Goal: Information Seeking & Learning: Find specific page/section

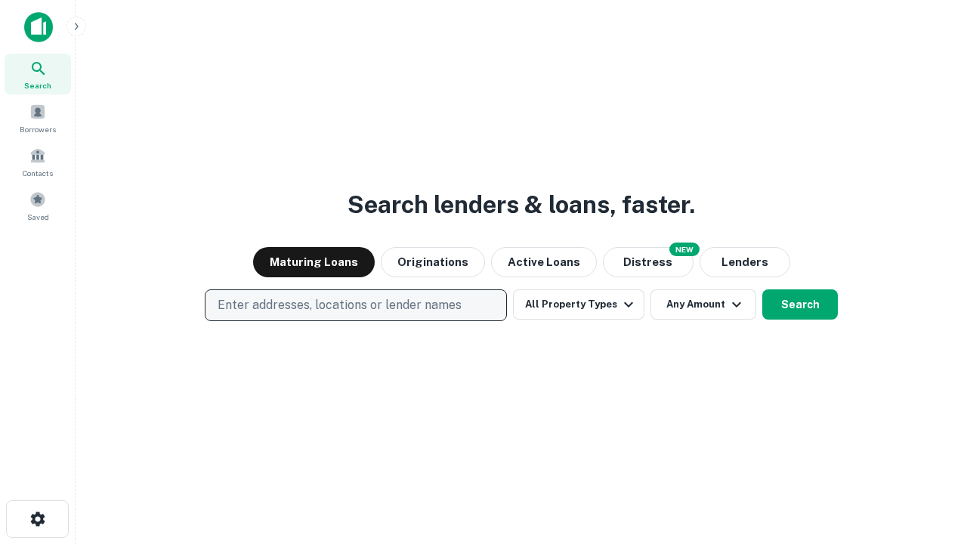
click at [355, 305] on p "Enter addresses, locations or lender names" at bounding box center [340, 305] width 244 height 18
type input "**********"
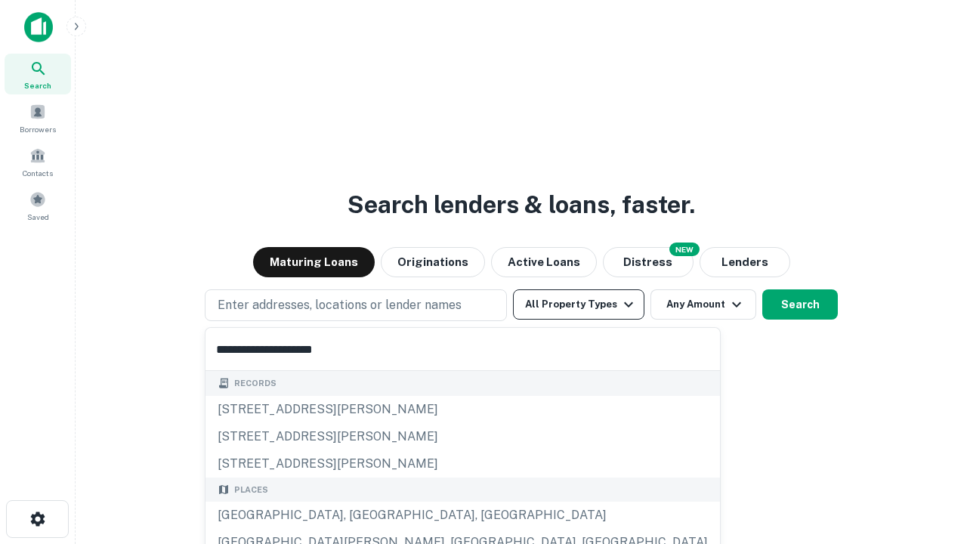
click at [361, 515] on div "[GEOGRAPHIC_DATA], [GEOGRAPHIC_DATA], [GEOGRAPHIC_DATA]" at bounding box center [462, 514] width 514 height 27
click at [579, 304] on button "All Property Types" at bounding box center [578, 304] width 131 height 30
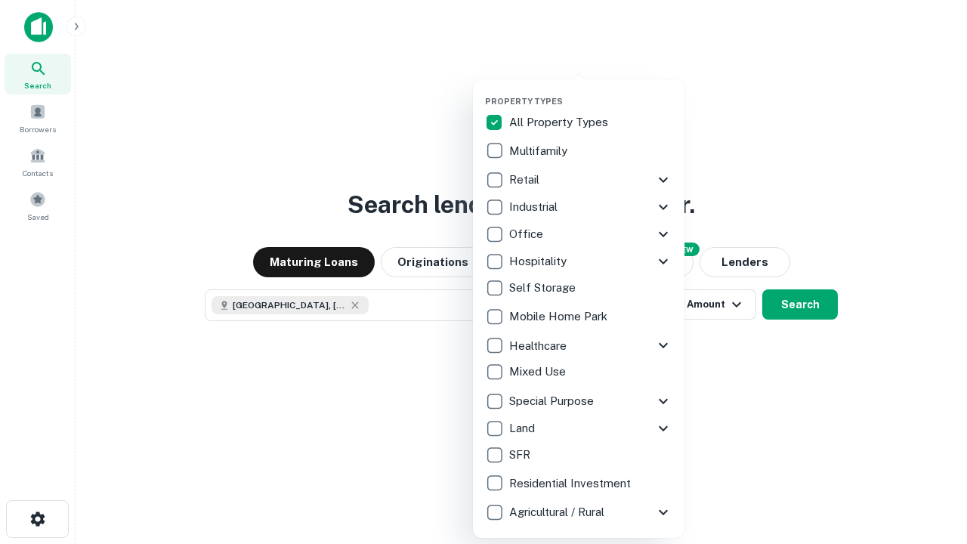
click at [591, 91] on button "button" at bounding box center [590, 91] width 211 height 1
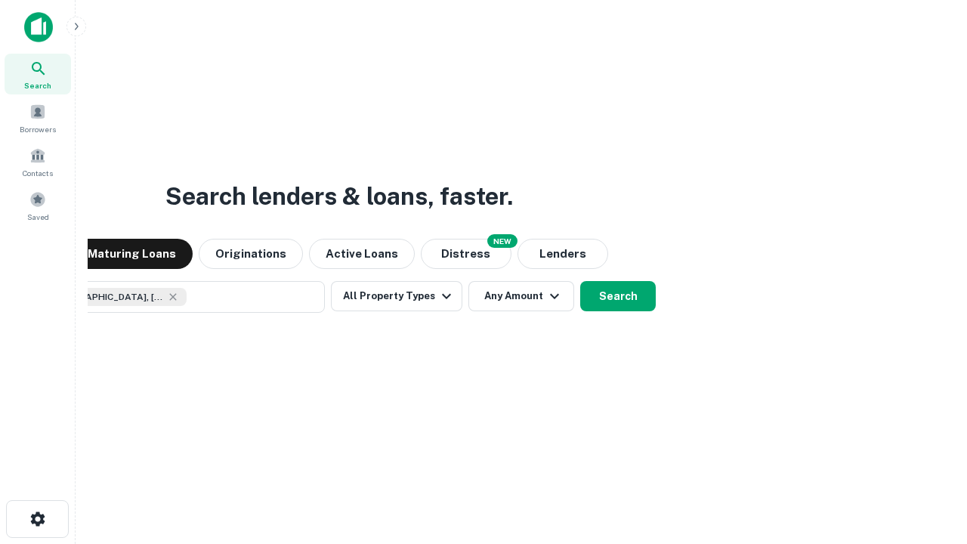
scroll to position [24, 0]
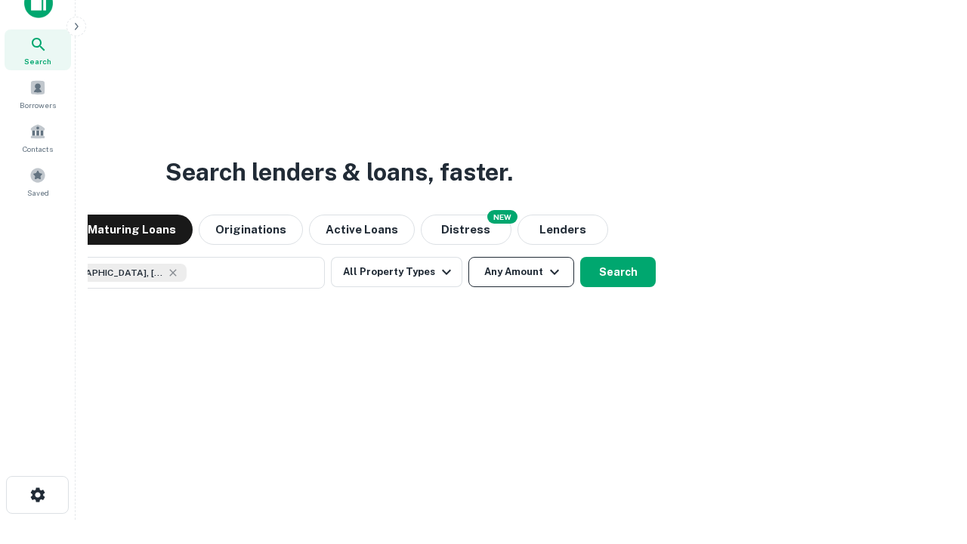
click at [468, 257] on button "Any Amount" at bounding box center [521, 272] width 106 height 30
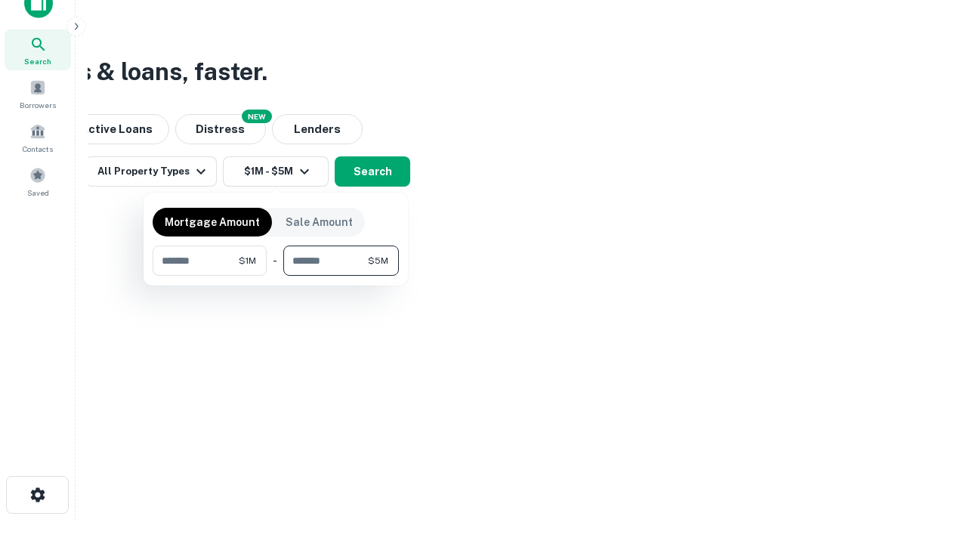
type input "*******"
click at [276, 276] on button "button" at bounding box center [276, 276] width 246 height 1
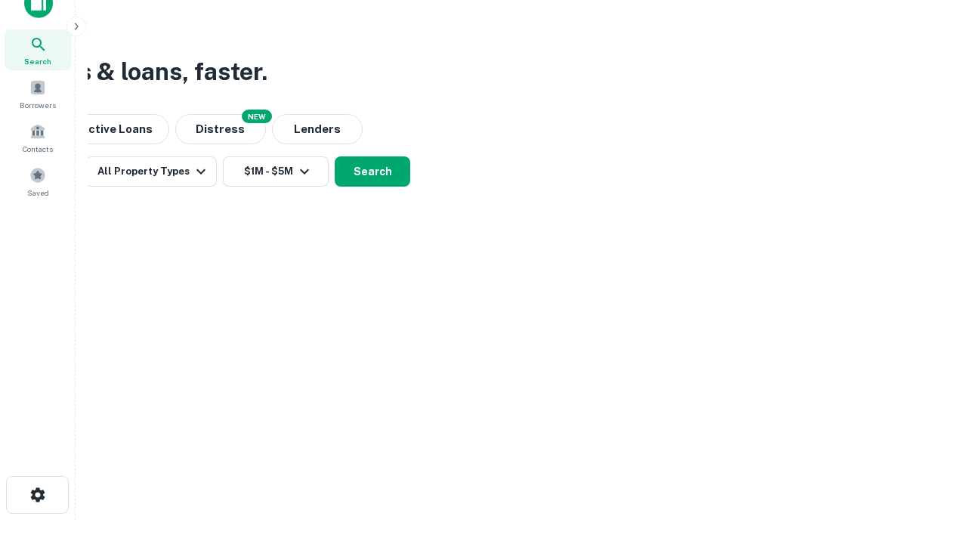
scroll to position [24, 0]
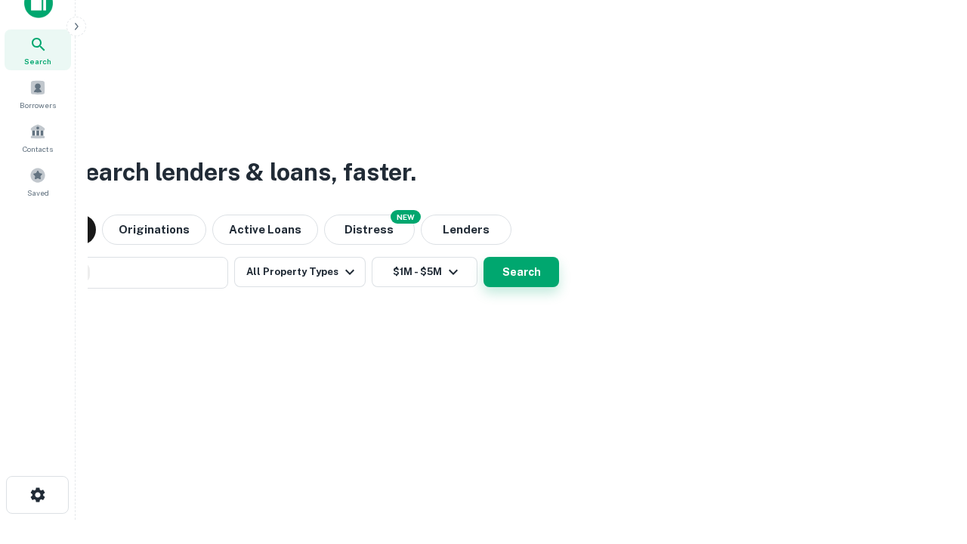
click at [483, 257] on button "Search" at bounding box center [521, 272] width 76 height 30
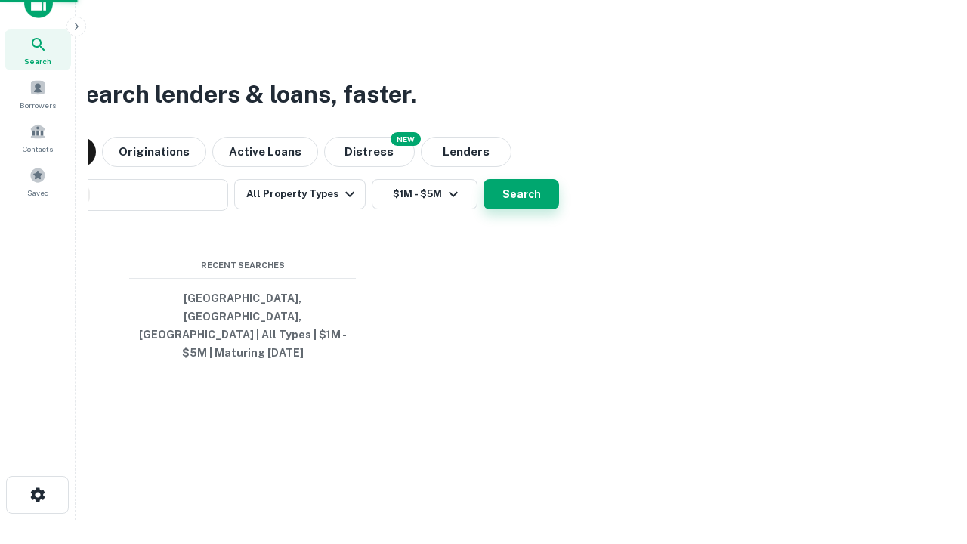
scroll to position [49, 427]
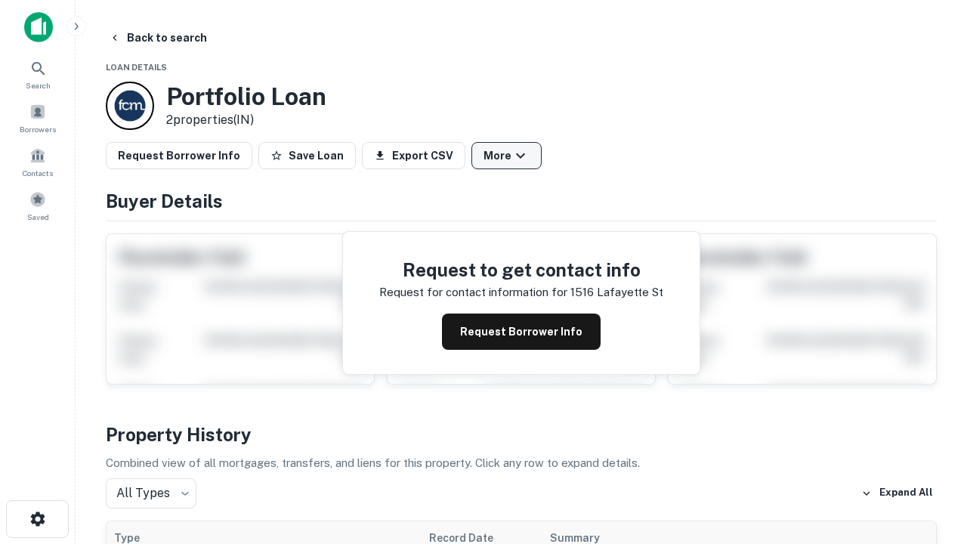
click at [506, 156] on button "More" at bounding box center [506, 155] width 70 height 27
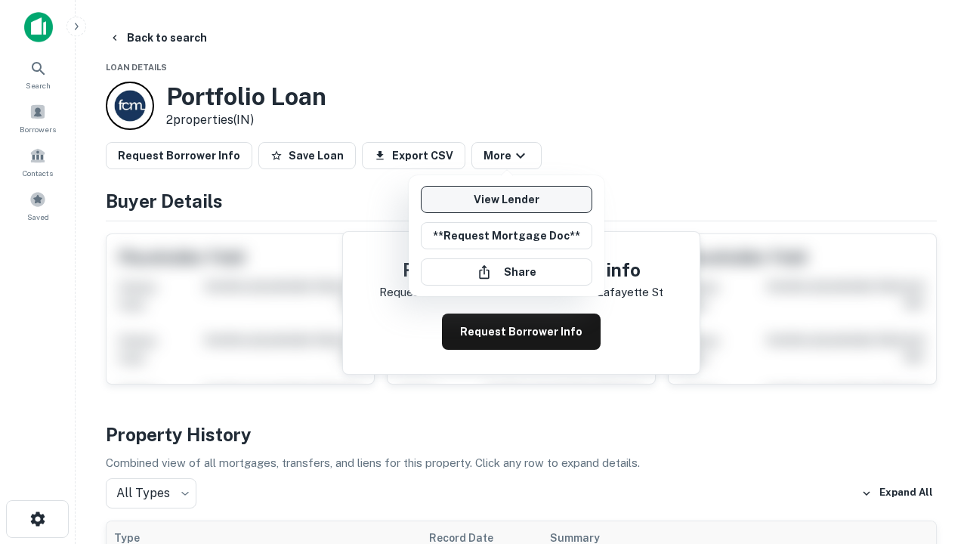
click at [506, 199] on link "View Lender" at bounding box center [506, 199] width 171 height 27
